Goal: Information Seeking & Learning: Compare options

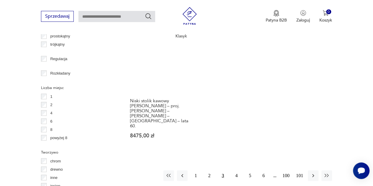
scroll to position [805, 0]
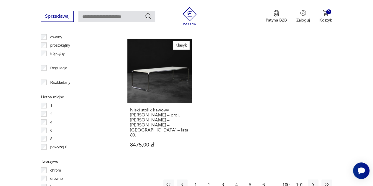
click at [235, 180] on button "4" at bounding box center [236, 185] width 11 height 11
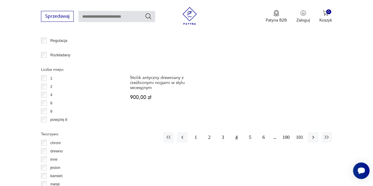
scroll to position [893, 0]
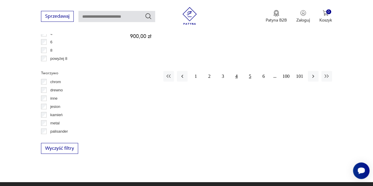
click at [249, 71] on button "5" at bounding box center [250, 76] width 11 height 11
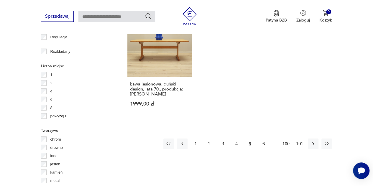
scroll to position [864, 0]
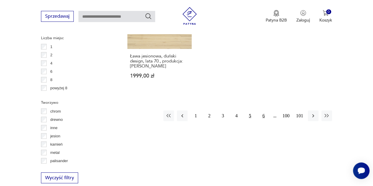
click at [263, 111] on button "6" at bounding box center [263, 116] width 11 height 11
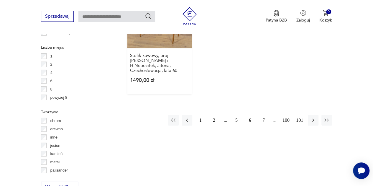
scroll to position [923, 0]
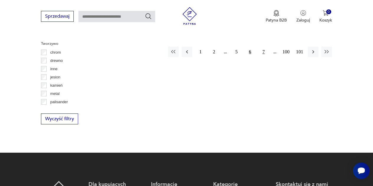
click at [262, 47] on button "7" at bounding box center [263, 52] width 11 height 11
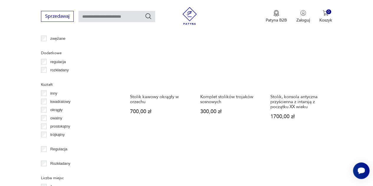
scroll to position [805, 0]
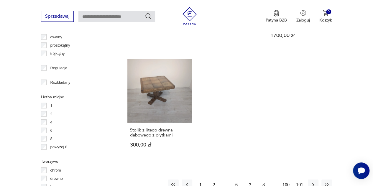
click at [264, 180] on button "8" at bounding box center [263, 185] width 11 height 11
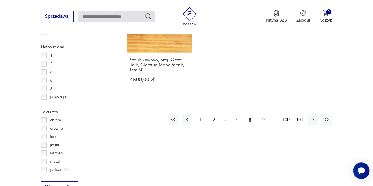
scroll to position [893, 0]
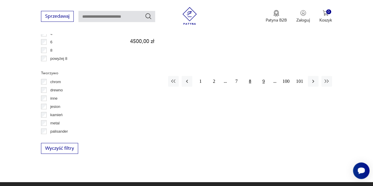
click at [264, 76] on button "9" at bounding box center [263, 81] width 11 height 11
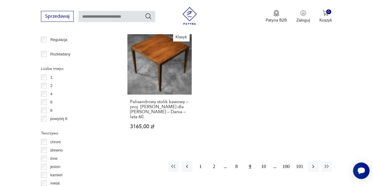
scroll to position [893, 0]
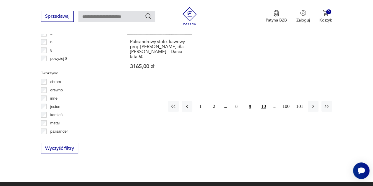
click at [265, 101] on button "10" at bounding box center [263, 106] width 11 height 11
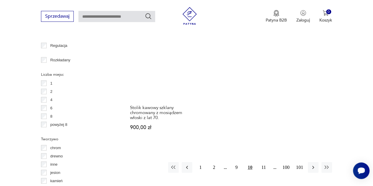
scroll to position [864, 0]
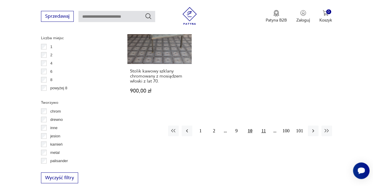
click at [262, 126] on button "11" at bounding box center [263, 131] width 11 height 11
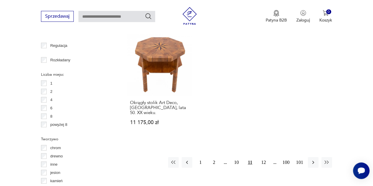
scroll to position [864, 0]
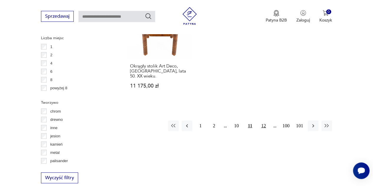
click at [262, 121] on button "12" at bounding box center [263, 126] width 11 height 11
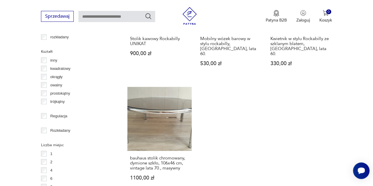
scroll to position [805, 0]
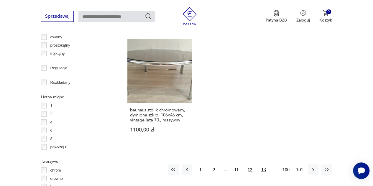
click at [264, 165] on button "13" at bounding box center [263, 170] width 11 height 11
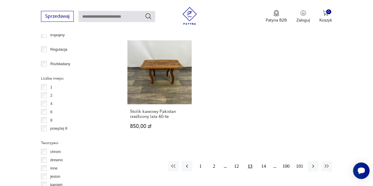
scroll to position [864, 0]
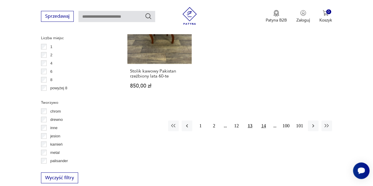
click at [264, 121] on button "14" at bounding box center [263, 126] width 11 height 11
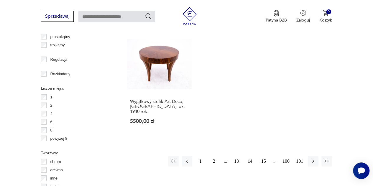
scroll to position [864, 0]
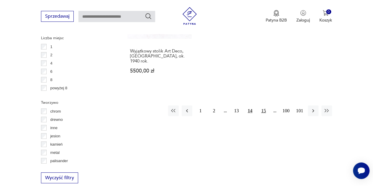
click at [262, 106] on button "15" at bounding box center [263, 111] width 11 height 11
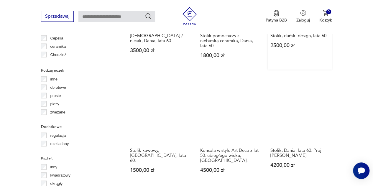
scroll to position [716, 0]
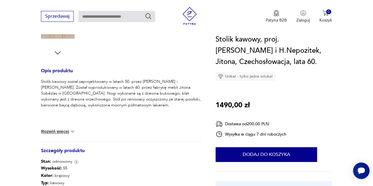
scroll to position [265, 0]
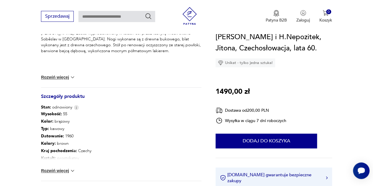
click at [65, 170] on button "Rozwiń więcej" at bounding box center [58, 171] width 34 height 6
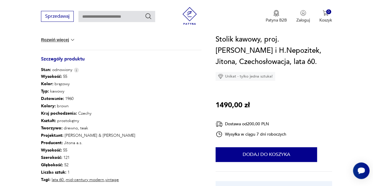
scroll to position [324, 0]
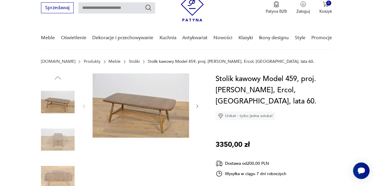
scroll to position [29, 0]
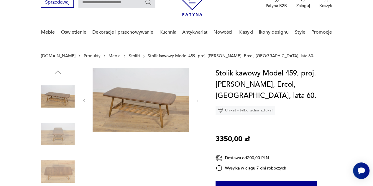
click at [197, 99] on icon "button" at bounding box center [197, 100] width 5 height 5
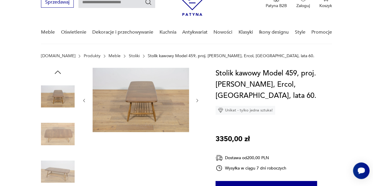
click at [197, 99] on icon "button" at bounding box center [197, 100] width 5 height 5
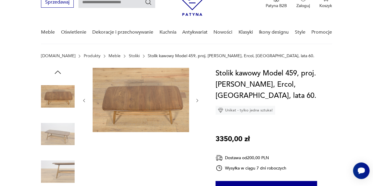
click at [197, 99] on icon "button" at bounding box center [197, 100] width 5 height 5
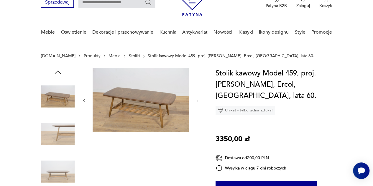
click at [197, 99] on icon "button" at bounding box center [197, 100] width 5 height 5
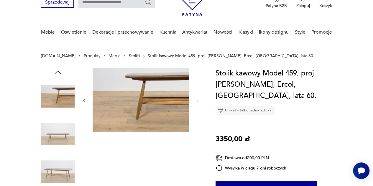
click at [197, 99] on icon "button" at bounding box center [197, 100] width 5 height 5
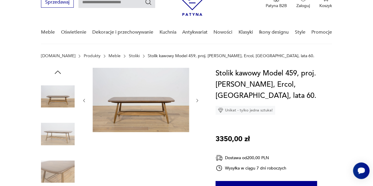
click at [197, 98] on icon "button" at bounding box center [197, 100] width 5 height 5
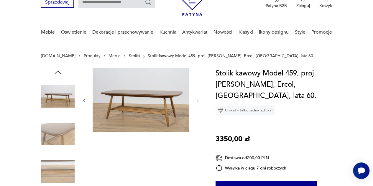
click at [197, 98] on icon "button" at bounding box center [197, 100] width 5 height 5
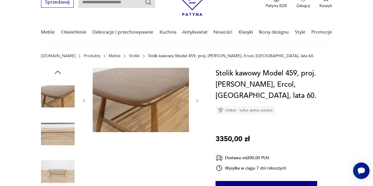
click at [197, 98] on icon "button" at bounding box center [197, 100] width 5 height 5
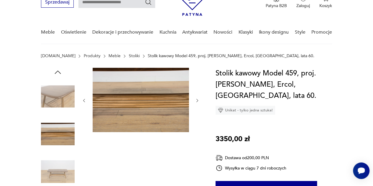
click at [197, 98] on icon "button" at bounding box center [197, 100] width 5 height 5
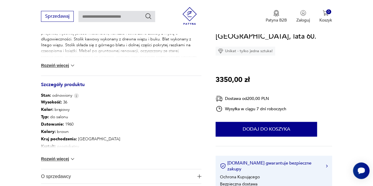
scroll to position [295, 0]
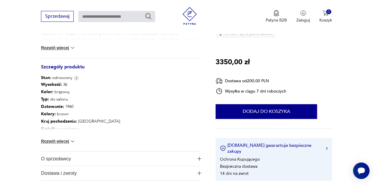
click at [65, 145] on div "Wysokość : 36 Kolor: brązowy Typ : do salonu Datowanie : 1960 Kolory : brown Kr…" at bounding box center [121, 116] width 160 height 70
click at [65, 140] on button "Rozwiń więcej" at bounding box center [58, 141] width 34 height 6
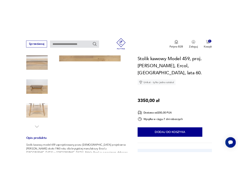
scroll to position [0, 0]
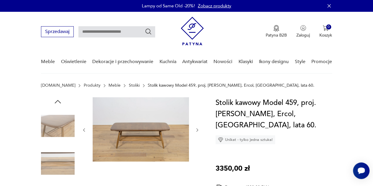
click at [57, 102] on icon "button" at bounding box center [57, 101] width 9 height 9
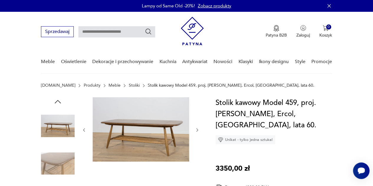
click at [57, 101] on icon "button" at bounding box center [58, 101] width 6 height 3
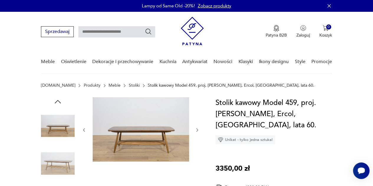
click at [57, 101] on icon "button" at bounding box center [58, 101] width 6 height 3
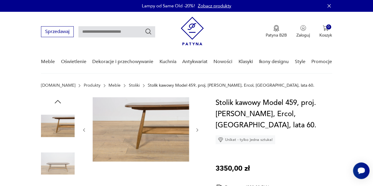
click at [57, 101] on icon "button" at bounding box center [57, 101] width 9 height 9
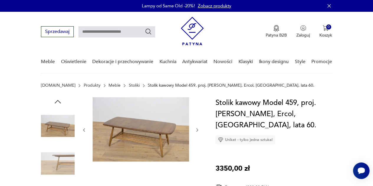
click at [57, 101] on icon "button" at bounding box center [57, 101] width 9 height 9
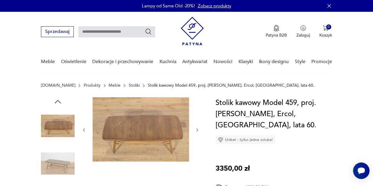
click at [57, 101] on icon "button" at bounding box center [57, 101] width 9 height 9
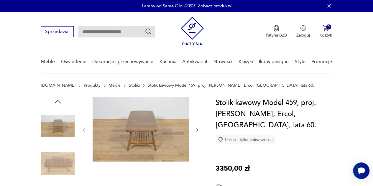
click at [57, 101] on icon "button" at bounding box center [57, 101] width 9 height 9
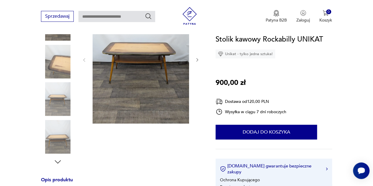
scroll to position [88, 0]
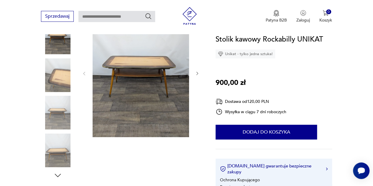
click at [196, 73] on icon "button" at bounding box center [197, 73] width 5 height 5
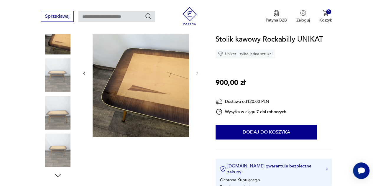
click at [196, 73] on icon "button" at bounding box center [197, 73] width 5 height 5
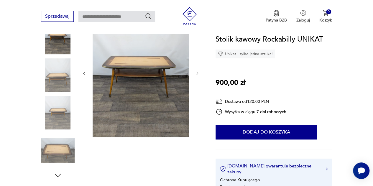
click at [196, 73] on icon "button" at bounding box center [197, 73] width 5 height 5
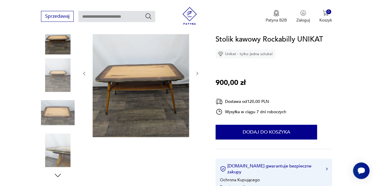
click at [196, 73] on icon "button" at bounding box center [197, 73] width 5 height 5
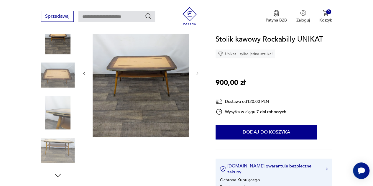
click at [196, 73] on icon "button" at bounding box center [197, 73] width 5 height 5
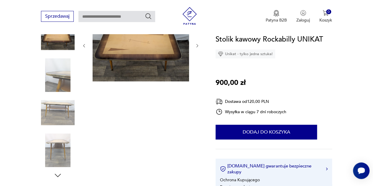
click at [196, 73] on div at bounding box center [141, 46] width 118 height 74
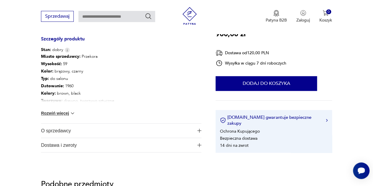
scroll to position [324, 0]
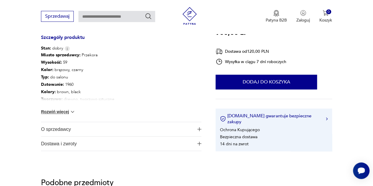
click at [65, 110] on button "Rozwiń więcej" at bounding box center [58, 112] width 34 height 6
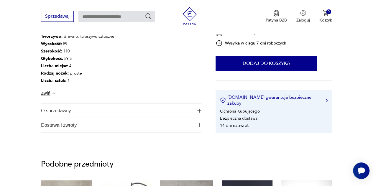
scroll to position [413, 0]
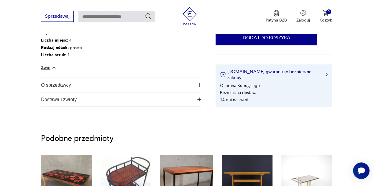
click at [159, 89] on span "O sprzedawcy" at bounding box center [117, 85] width 152 height 14
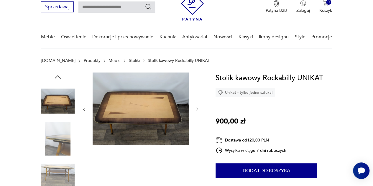
scroll to position [0, 0]
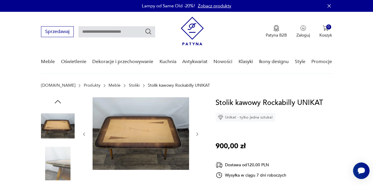
click at [196, 134] on icon "button" at bounding box center [197, 134] width 5 height 5
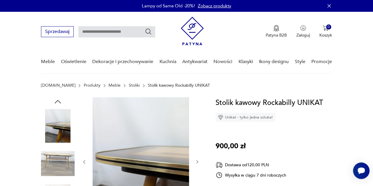
click at [194, 162] on div at bounding box center [141, 161] width 118 height 129
click at [198, 161] on icon "button" at bounding box center [197, 161] width 5 height 5
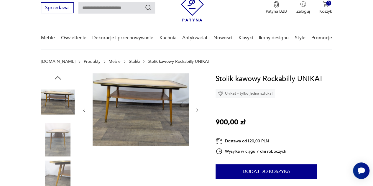
scroll to position [29, 0]
